Goal: Use online tool/utility: Utilize a website feature to perform a specific function

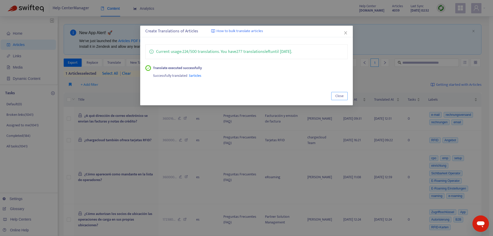
click at [340, 98] on span "Close" at bounding box center [339, 96] width 8 height 6
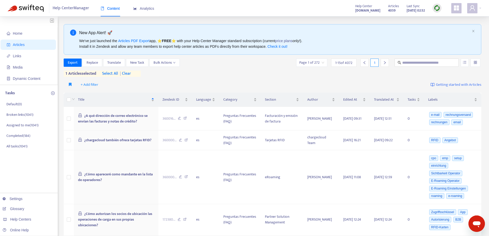
click at [126, 73] on span "| clear" at bounding box center [124, 74] width 13 height 6
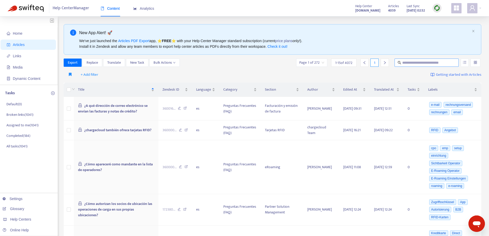
click at [406, 61] on input "text" at bounding box center [426, 63] width 49 height 6
paste input "**********"
type input "**********"
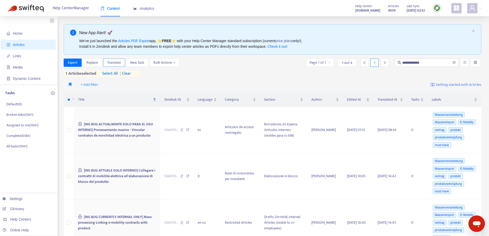
click at [108, 64] on span "Translate" at bounding box center [114, 63] width 14 height 6
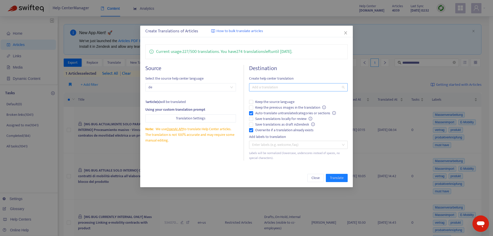
click at [288, 88] on div at bounding box center [295, 87] width 91 height 6
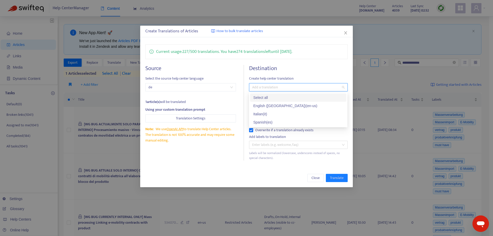
click at [277, 100] on div "Select all" at bounding box center [298, 98] width 90 height 6
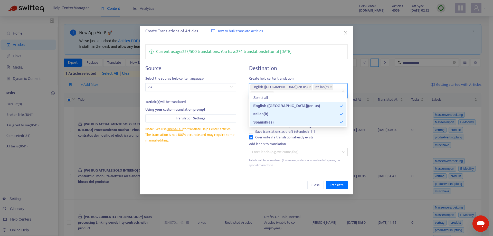
drag, startPoint x: 280, startPoint y: 177, endPoint x: 285, endPoint y: 173, distance: 6.2
click at [281, 181] on div "Close Translate" at bounding box center [246, 185] width 202 height 8
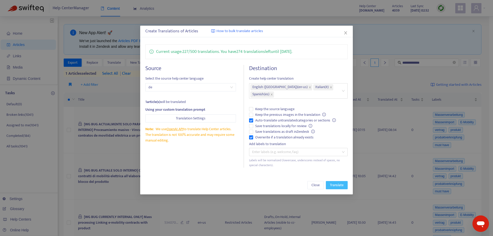
click at [341, 182] on span "Translate" at bounding box center [337, 185] width 14 height 6
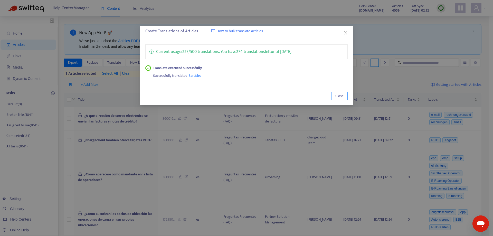
click at [341, 98] on span "Close" at bounding box center [339, 96] width 8 height 6
